Goal: Task Accomplishment & Management: Manage account settings

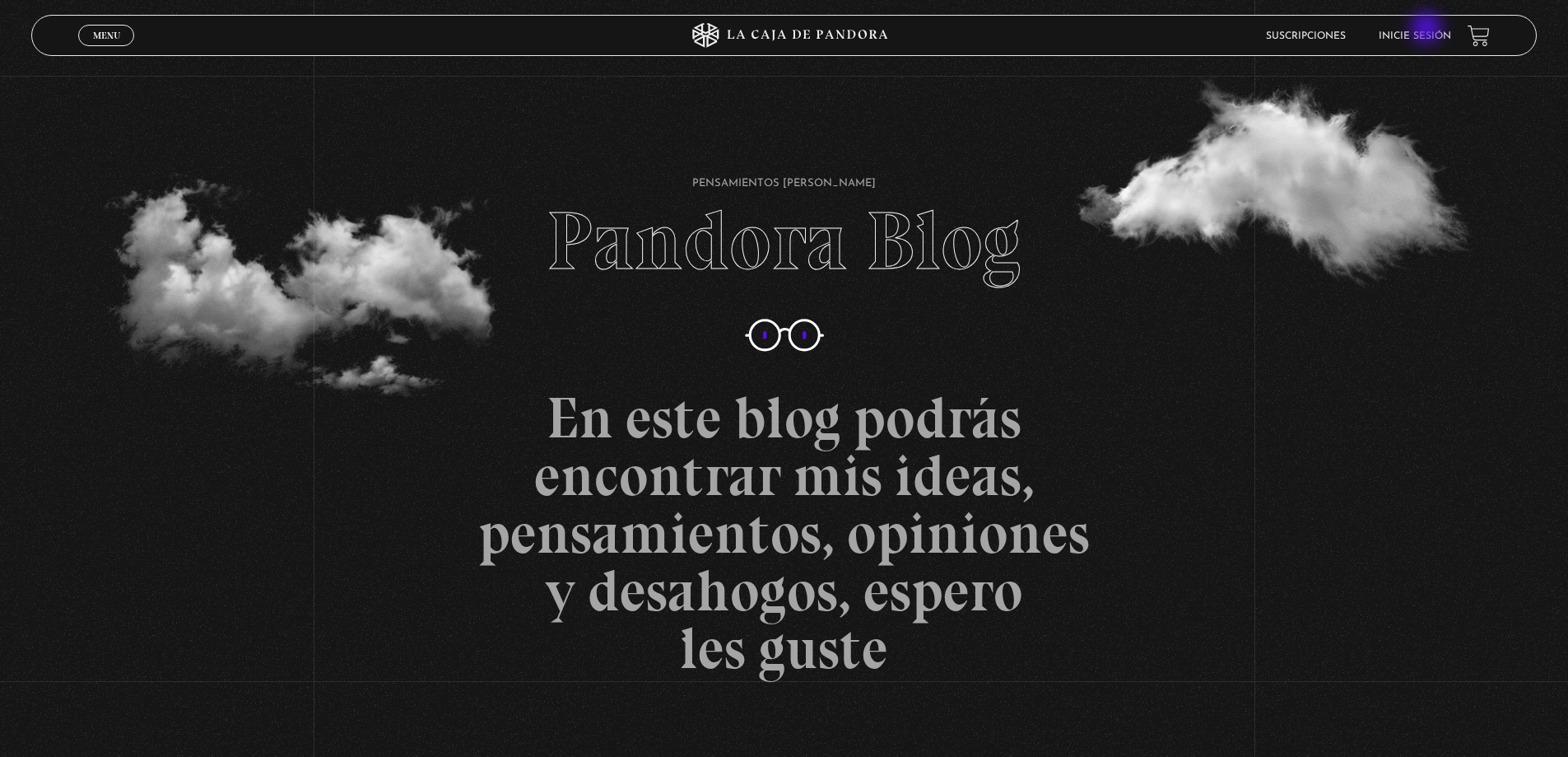
click at [1428, 30] on li "Inicie sesión" at bounding box center [1415, 36] width 72 height 26
click at [1404, 32] on link "Inicie sesión" at bounding box center [1415, 36] width 72 height 10
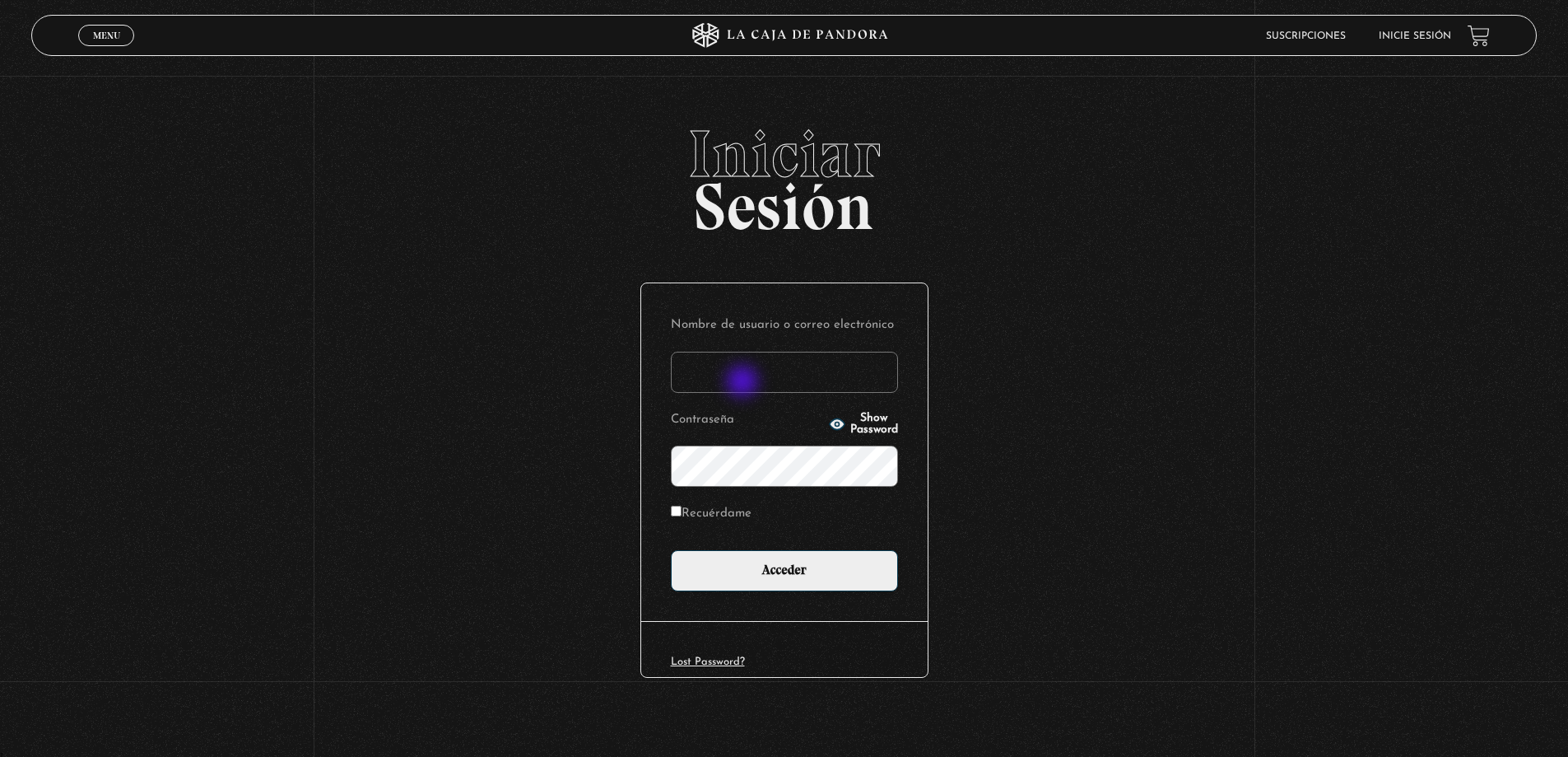
type input "[EMAIL_ADDRESS][DOMAIN_NAME]"
click at [745, 382] on input "[EMAIL_ADDRESS][DOMAIN_NAME]" at bounding box center [784, 372] width 227 height 41
